Goal: Book appointment/travel/reservation

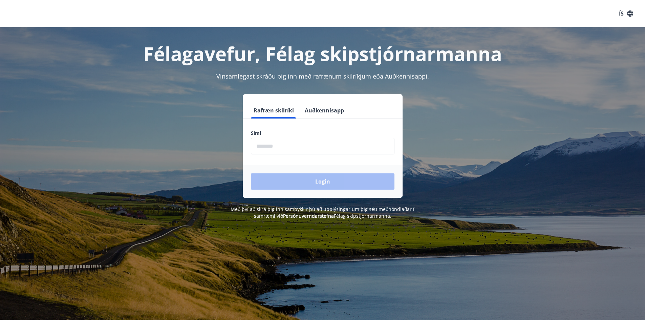
click at [331, 111] on button "Auðkennisapp" at bounding box center [324, 110] width 45 height 16
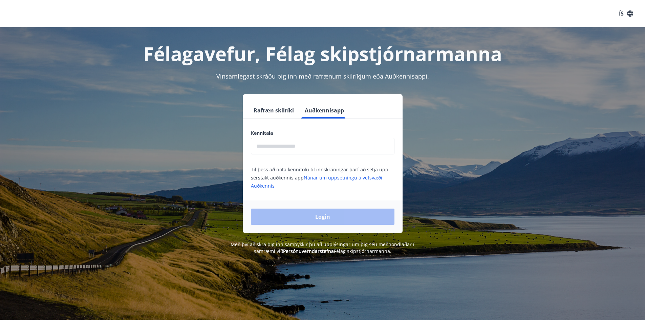
click at [306, 149] on input "text" at bounding box center [323, 146] width 144 height 17
type input "**********"
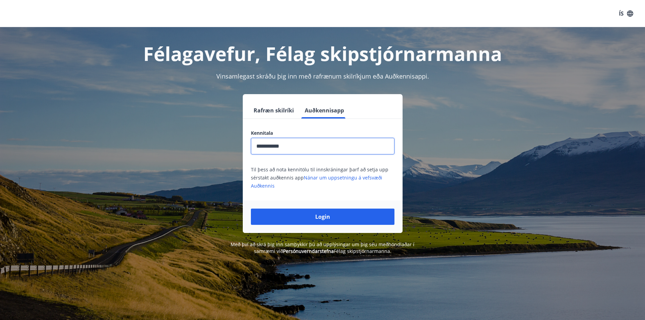
click at [321, 214] on button "Login" at bounding box center [323, 217] width 144 height 16
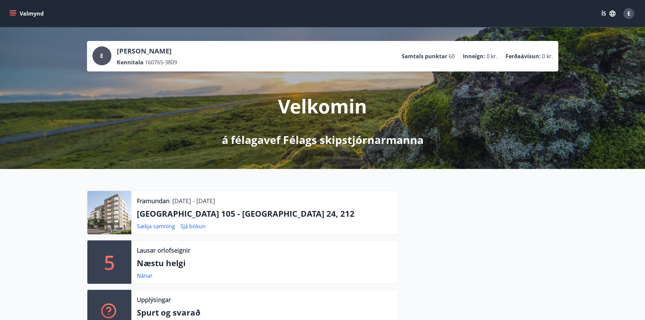
click at [13, 11] on icon "menu" at bounding box center [13, 11] width 7 height 1
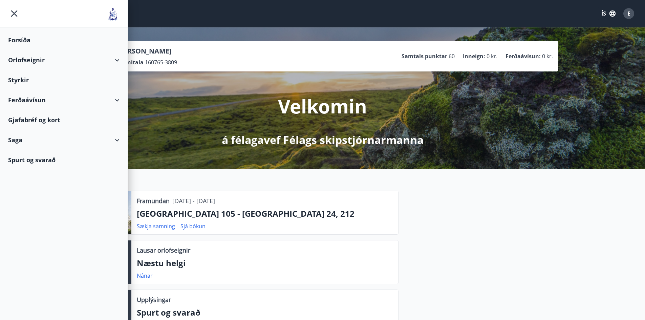
click at [23, 59] on div "Orlofseignir" at bounding box center [63, 60] width 111 height 20
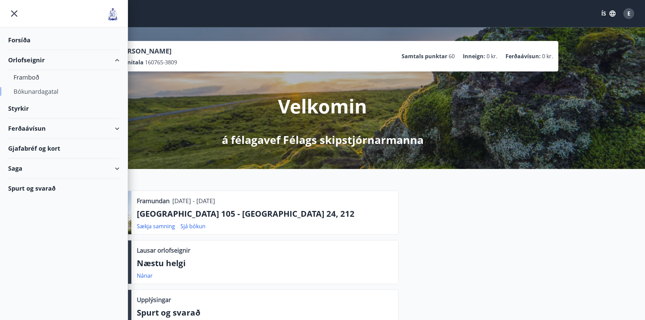
click at [34, 91] on div "Bókunardagatal" at bounding box center [64, 91] width 101 height 14
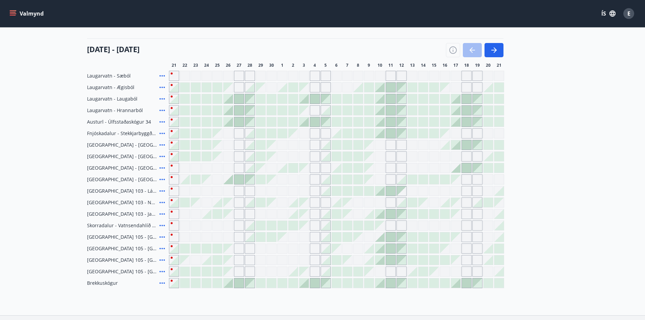
scroll to position [129, 0]
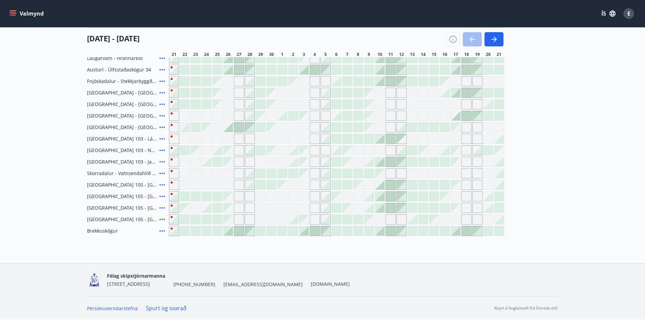
click at [161, 196] on icon at bounding box center [162, 196] width 8 height 8
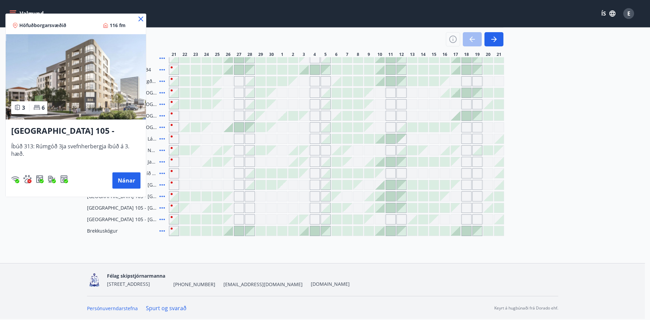
click at [142, 19] on icon at bounding box center [141, 19] width 8 height 8
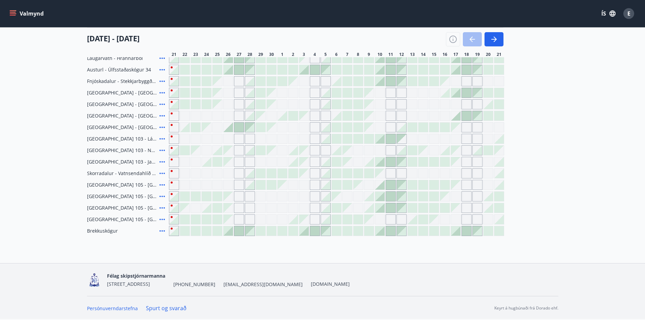
click at [163, 219] on icon at bounding box center [162, 219] width 8 height 8
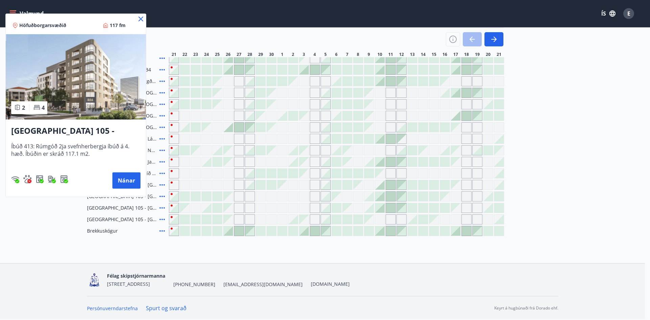
click at [140, 16] on icon at bounding box center [141, 19] width 8 height 8
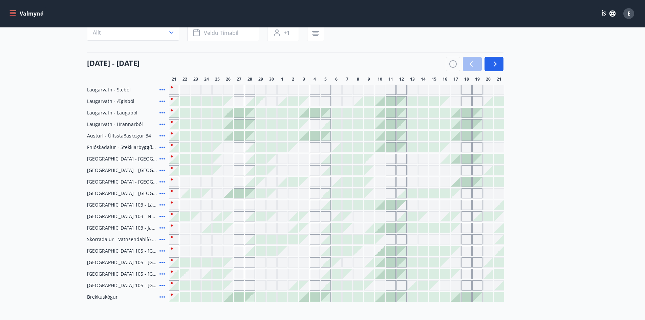
scroll to position [61, 0]
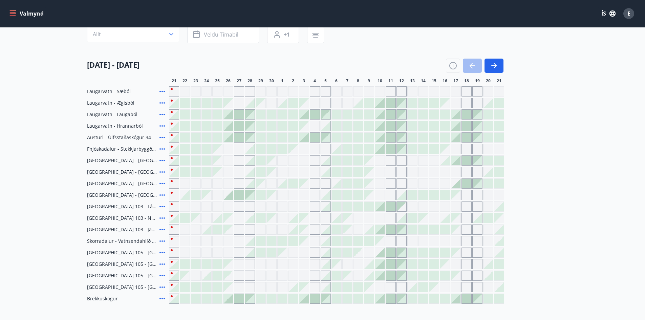
click at [184, 127] on div at bounding box center [184, 125] width 9 height 9
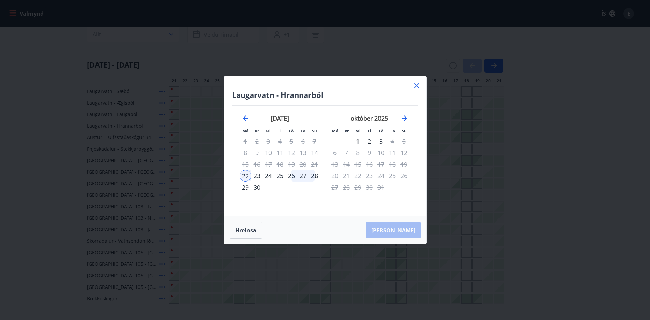
click at [248, 188] on div "29" at bounding box center [246, 188] width 12 height 12
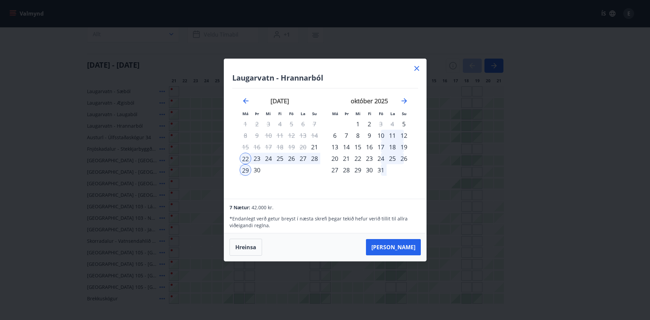
click at [417, 68] on icon at bounding box center [417, 68] width 8 height 8
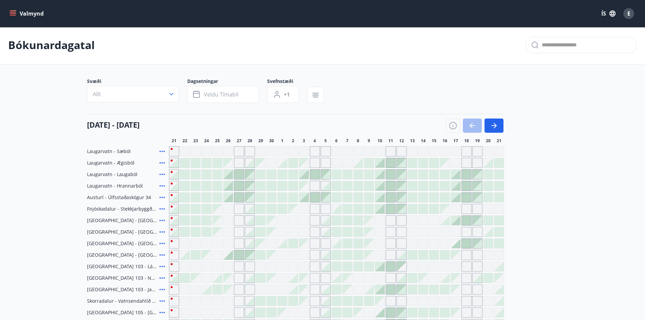
scroll to position [0, 0]
click at [186, 178] on div at bounding box center [184, 175] width 9 height 9
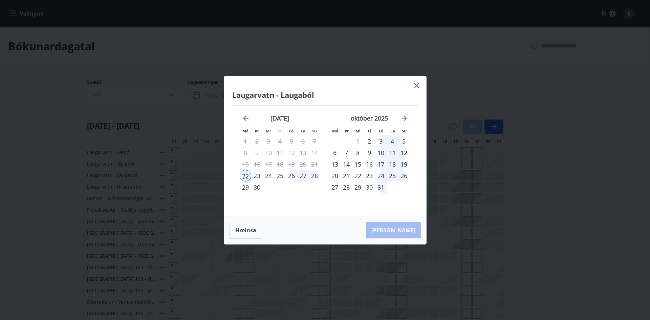
click at [313, 178] on div "28" at bounding box center [315, 176] width 12 height 12
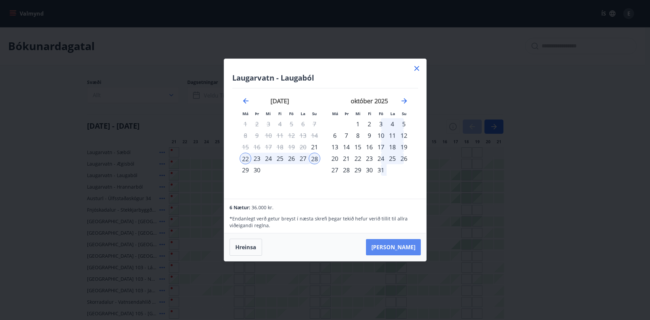
click at [401, 245] on button "[PERSON_NAME]" at bounding box center [393, 247] width 55 height 16
click at [417, 68] on icon at bounding box center [416, 68] width 1 height 1
